Goal: Task Accomplishment & Management: Manage account settings

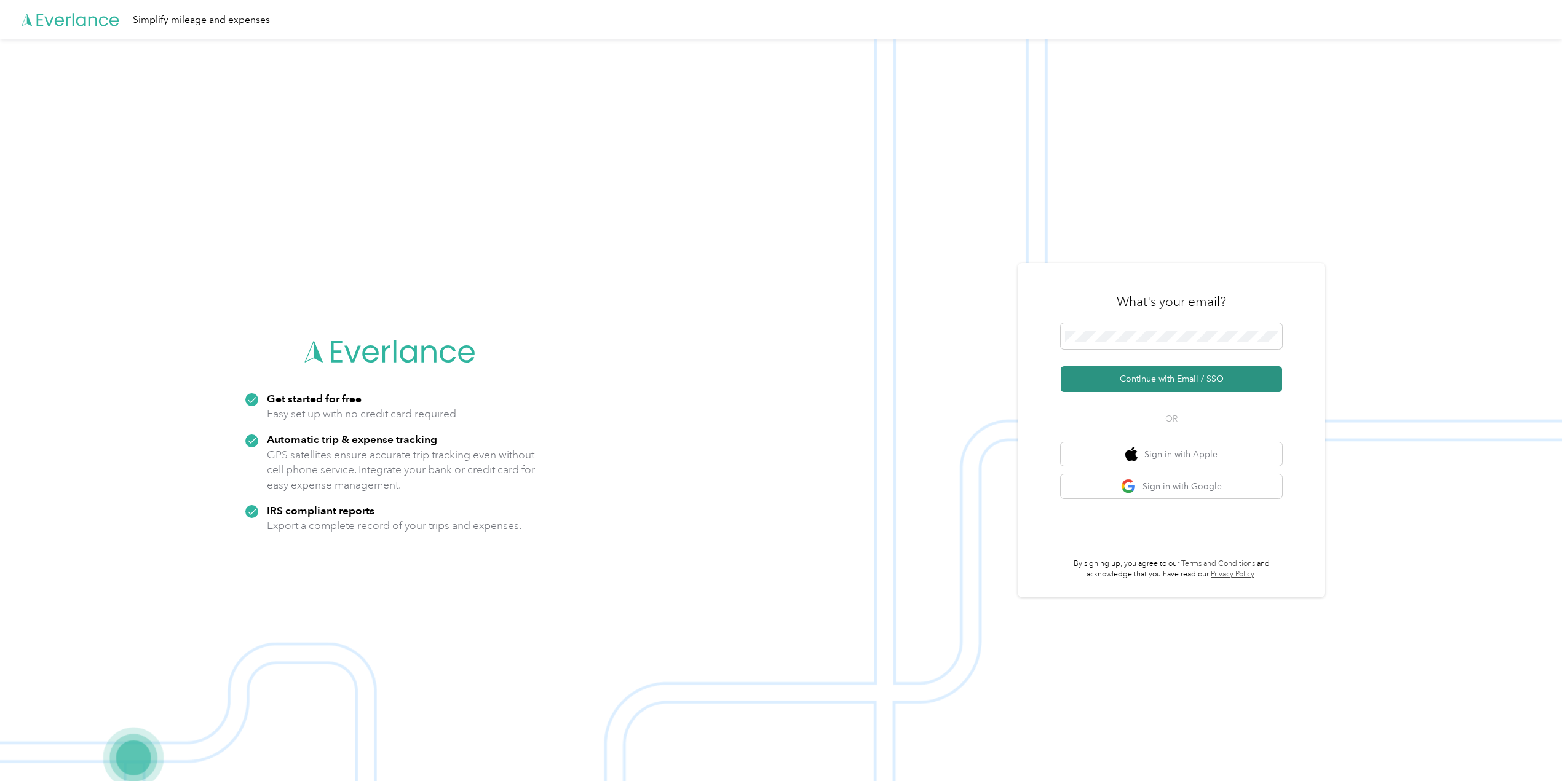
click at [1173, 384] on button "Continue with Email / SSO" at bounding box center [1171, 379] width 222 height 26
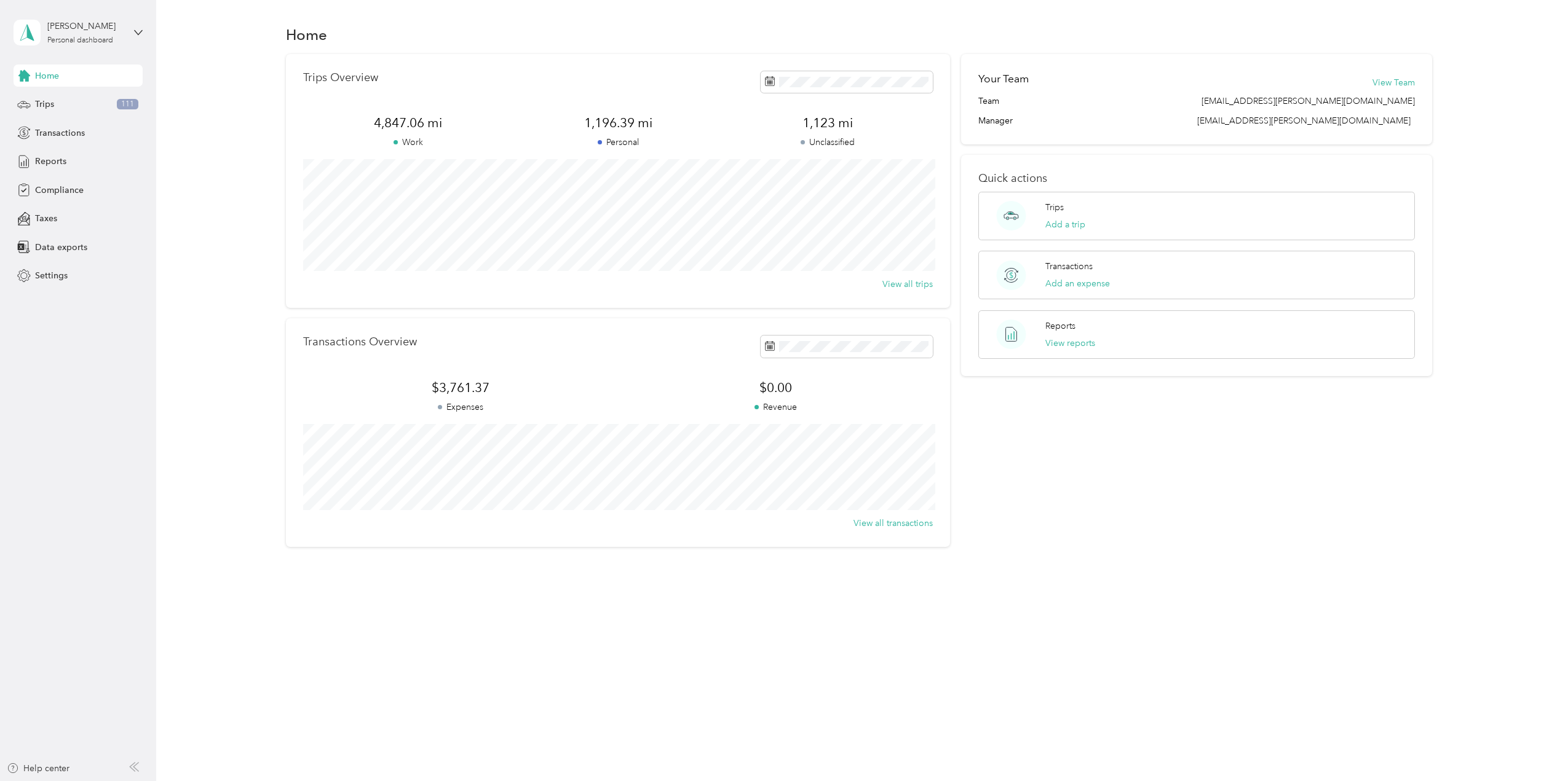
drag, startPoint x: 620, startPoint y: 540, endPoint x: 627, endPoint y: 517, distance: 24.0
click at [627, 517] on div "Transactions Overview $3,761.37 Expenses $0.00 Revenue View all transactions" at bounding box center [618, 432] width 664 height 228
click at [64, 168] on div "Reports" at bounding box center [78, 162] width 129 height 22
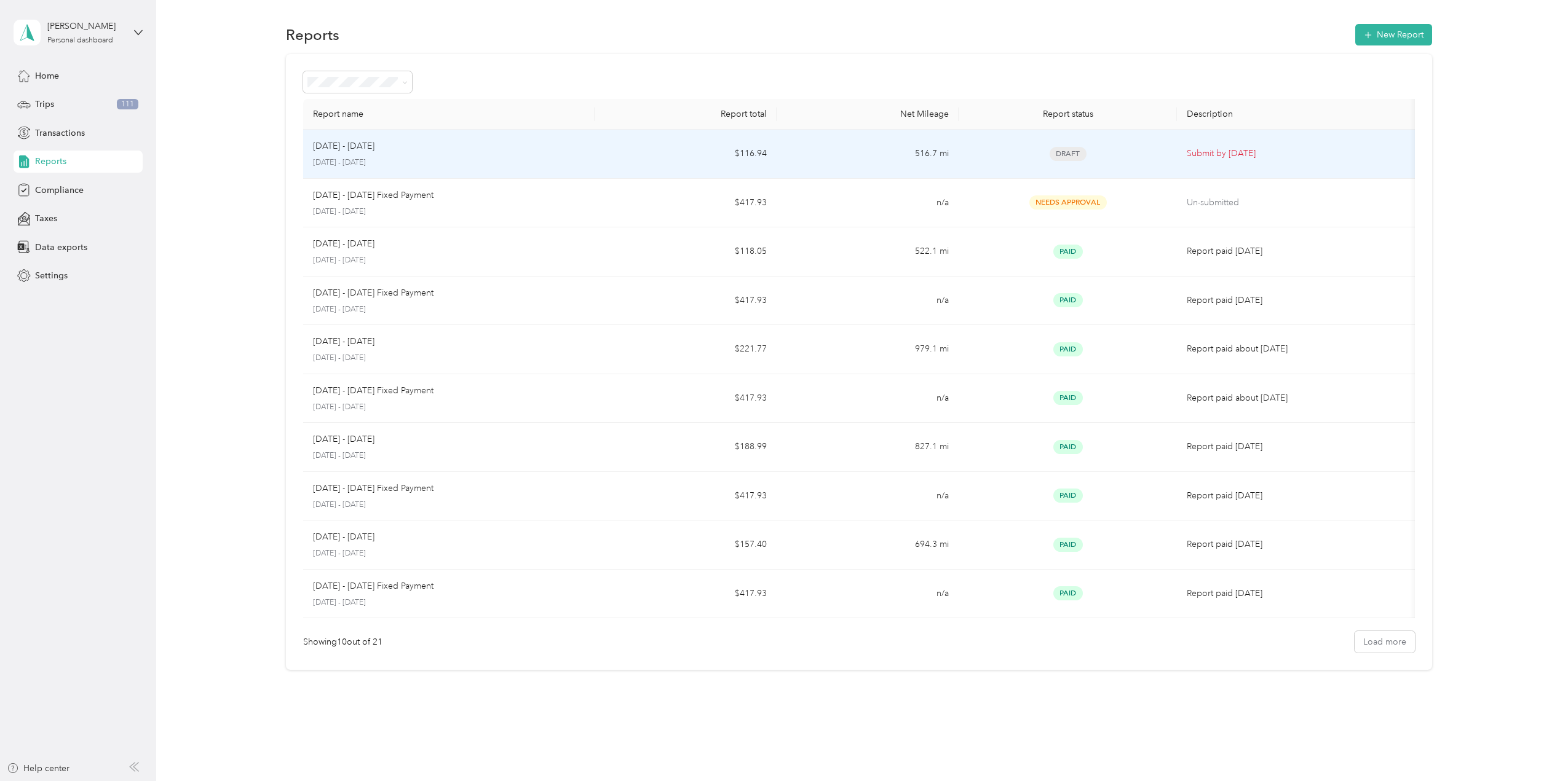
click at [368, 146] on p "[DATE] - [DATE]" at bounding box center [344, 146] width 61 height 13
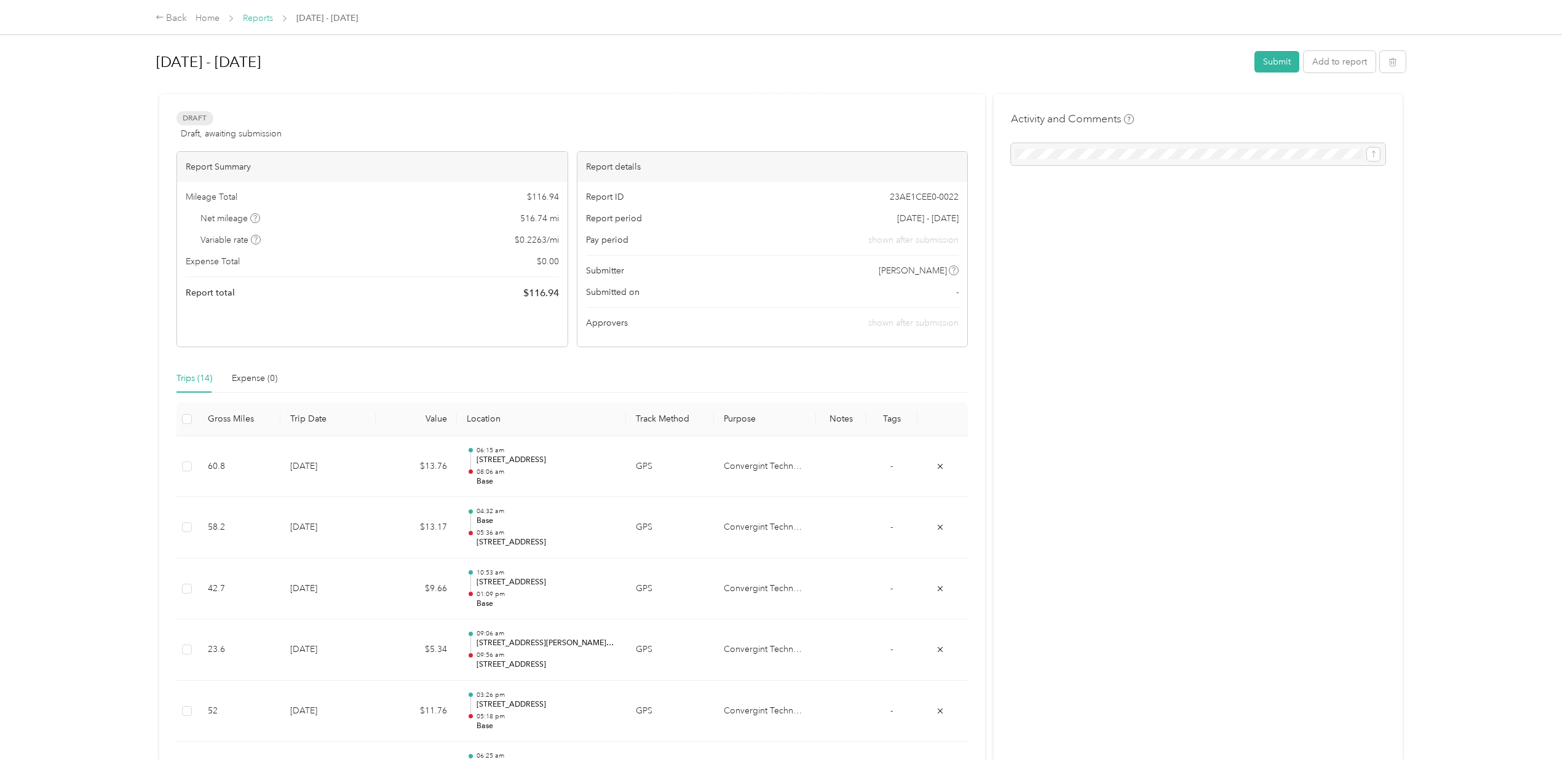
click at [261, 20] on link "Reports" at bounding box center [258, 17] width 30 height 10
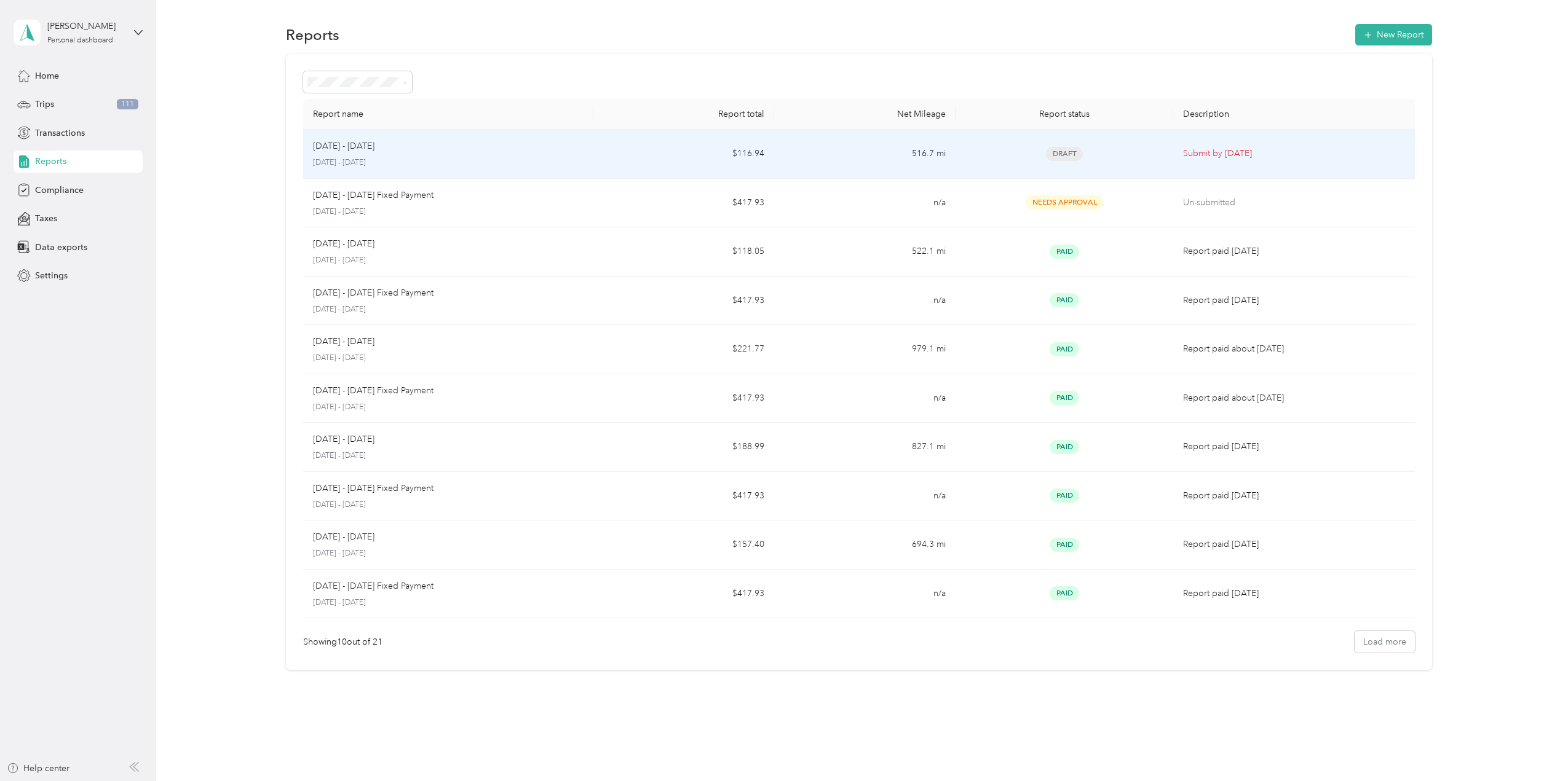
click at [556, 152] on div "[DATE] - [DATE]" at bounding box center [448, 146] width 270 height 13
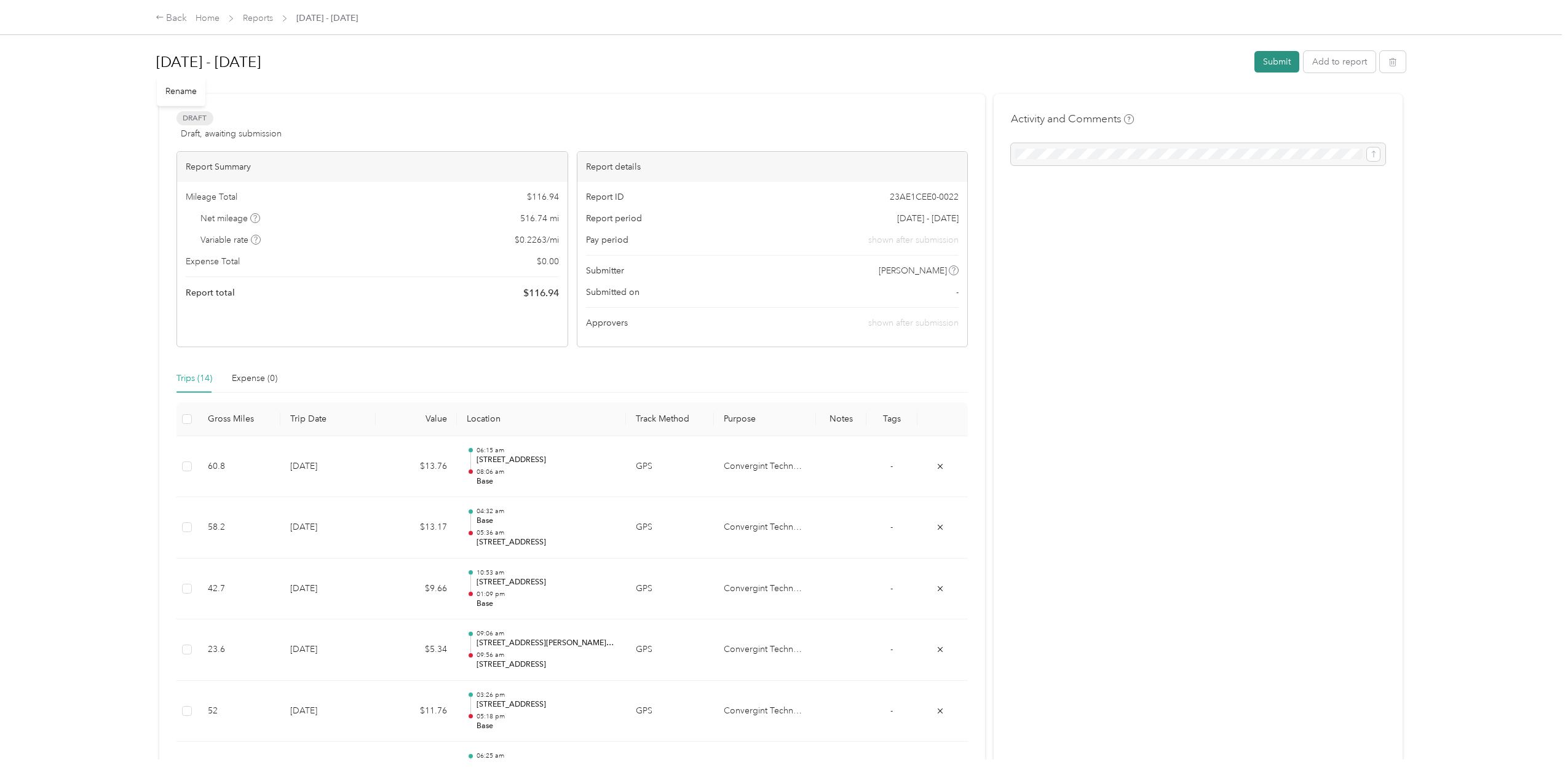
click at [1265, 64] on button "Submit" at bounding box center [1277, 61] width 45 height 22
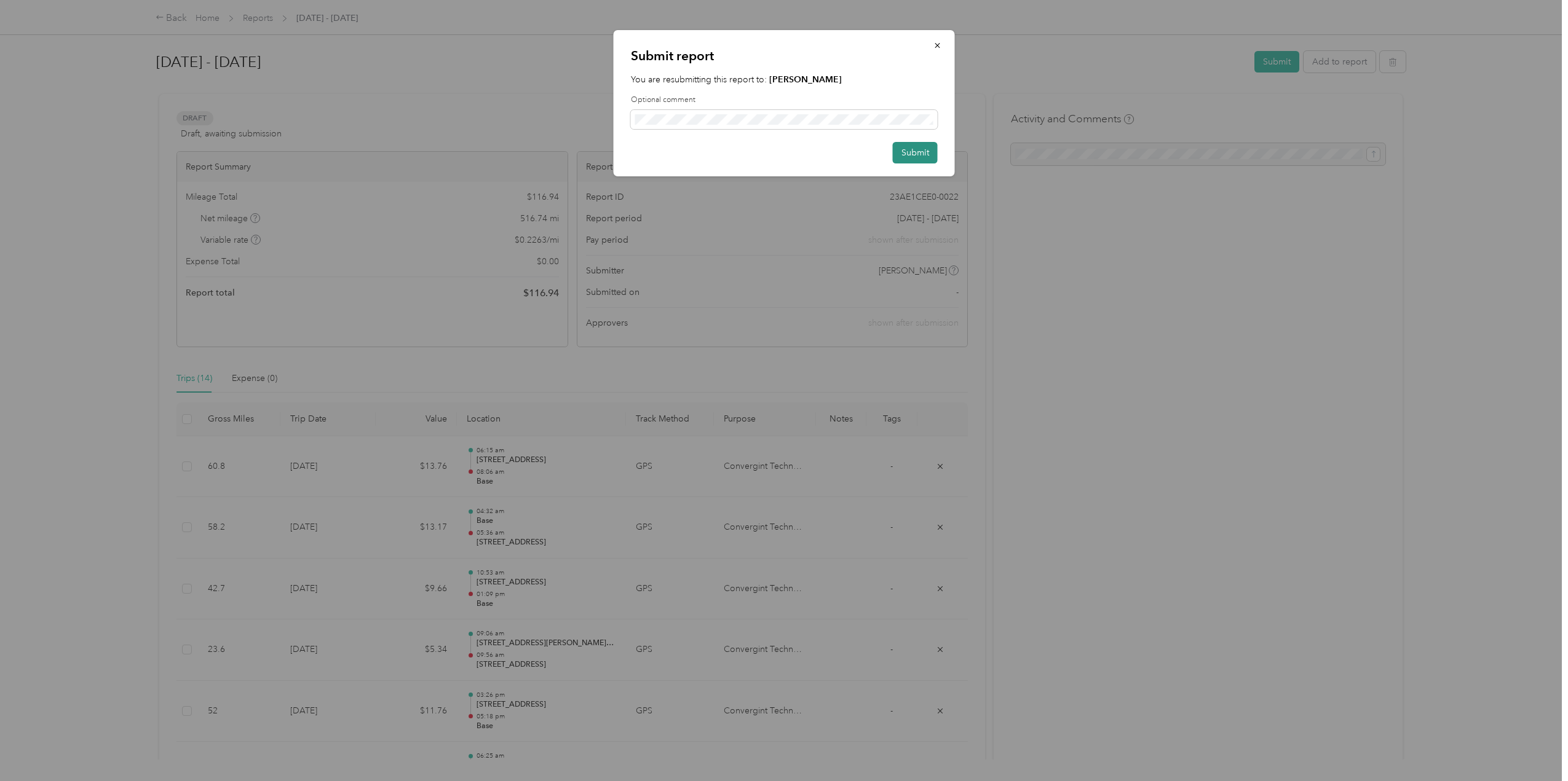
click at [908, 154] on button "Submit" at bounding box center [915, 152] width 45 height 22
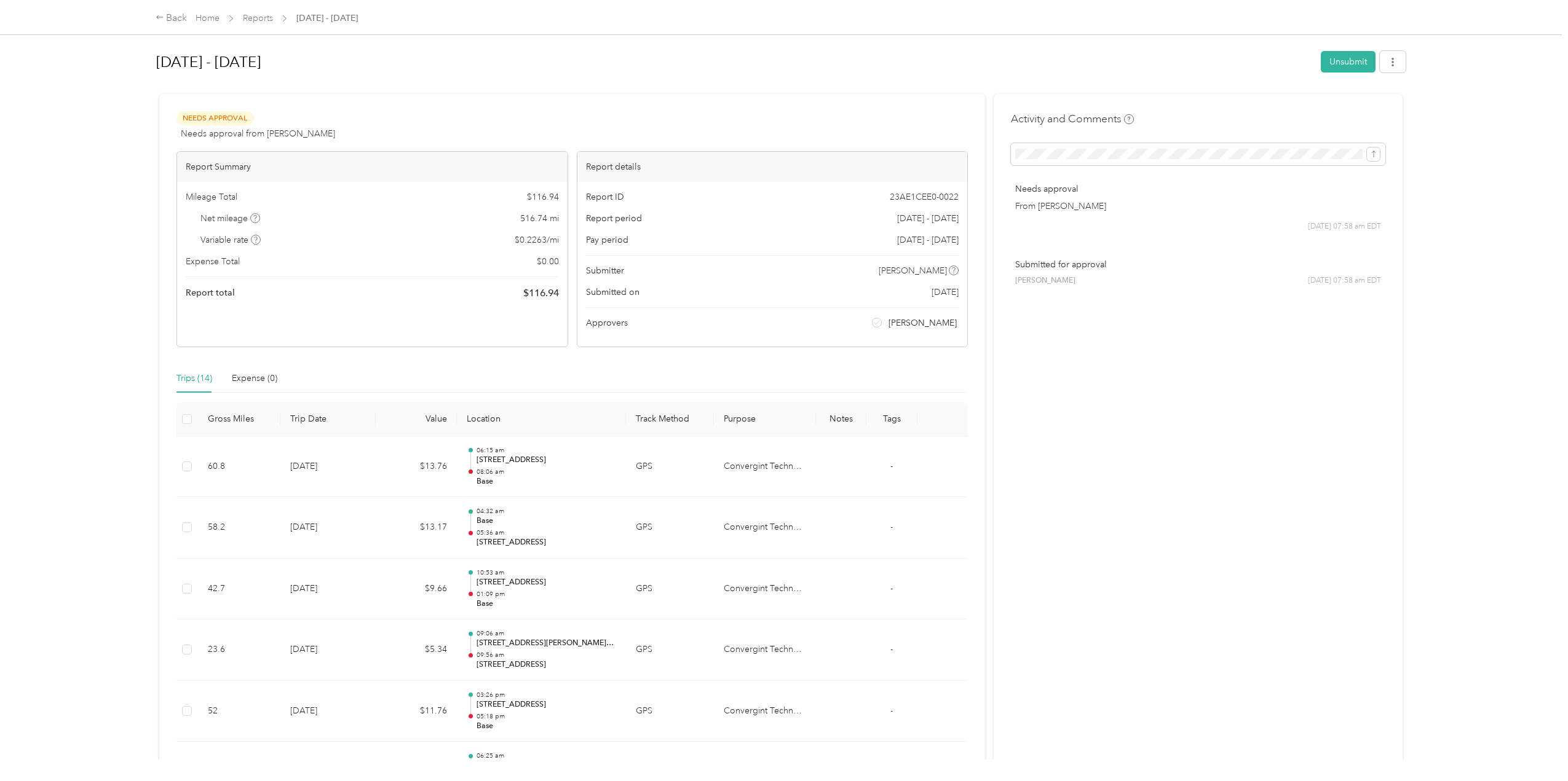
click at [267, 27] on div "Back Home Reports [DATE] - [DATE]" at bounding box center [784, 17] width 1307 height 34
click at [268, 22] on link "Reports" at bounding box center [258, 17] width 30 height 10
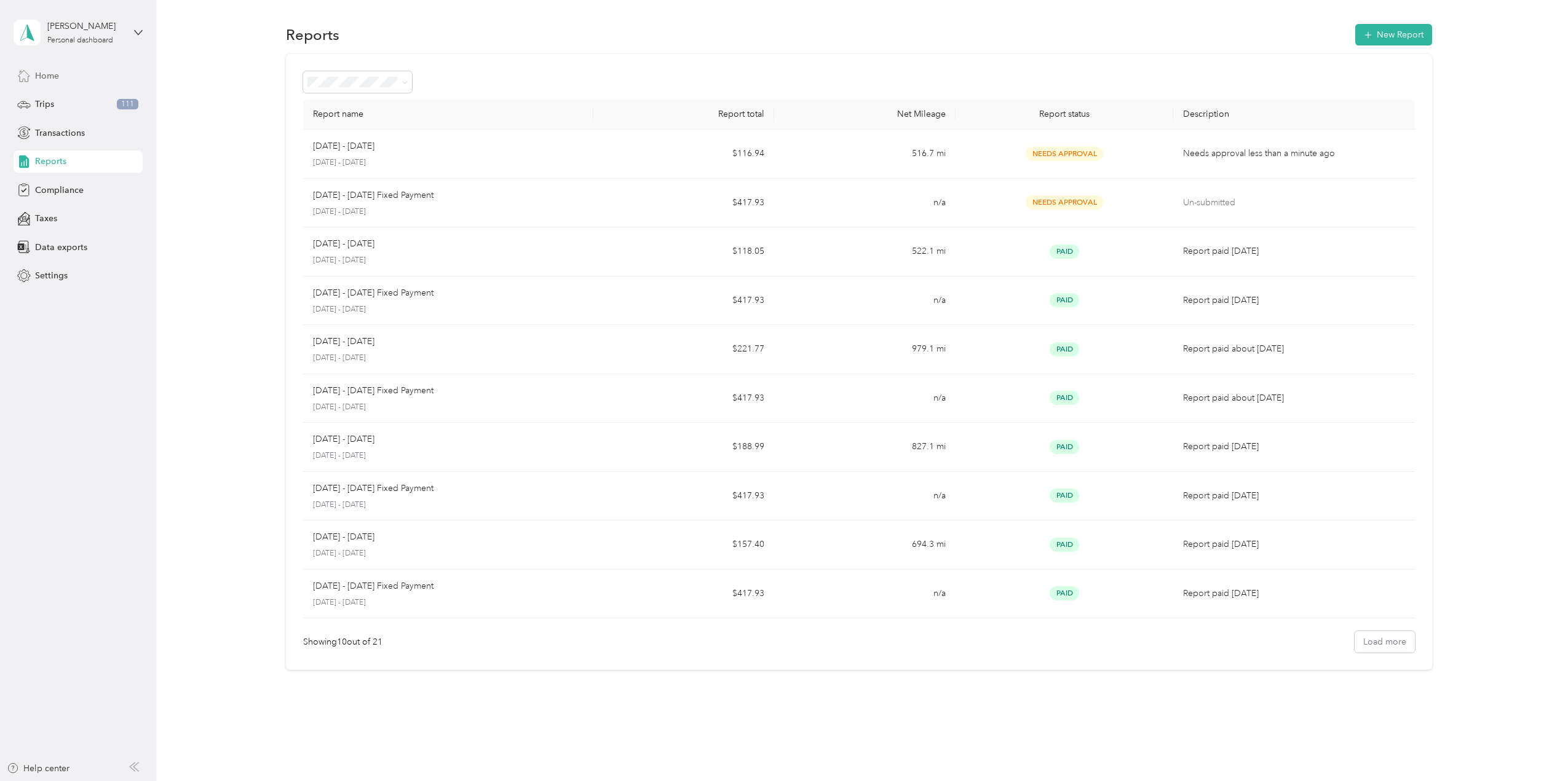
click at [86, 79] on div "Home" at bounding box center [78, 75] width 129 height 22
